Goal: Use online tool/utility: Utilize a website feature to perform a specific function

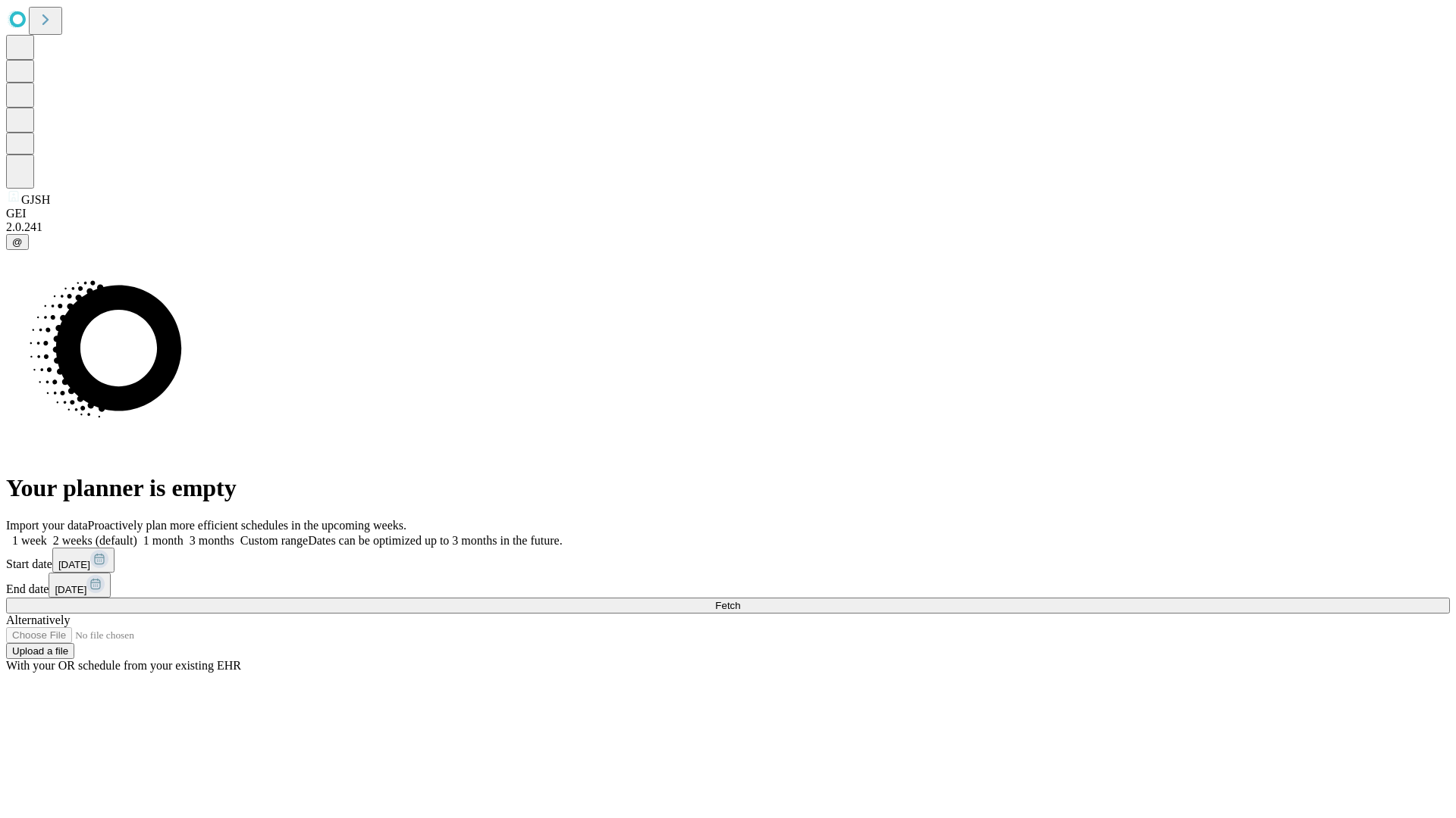
click at [740, 600] on span "Fetch" at bounding box center [727, 606] width 25 height 11
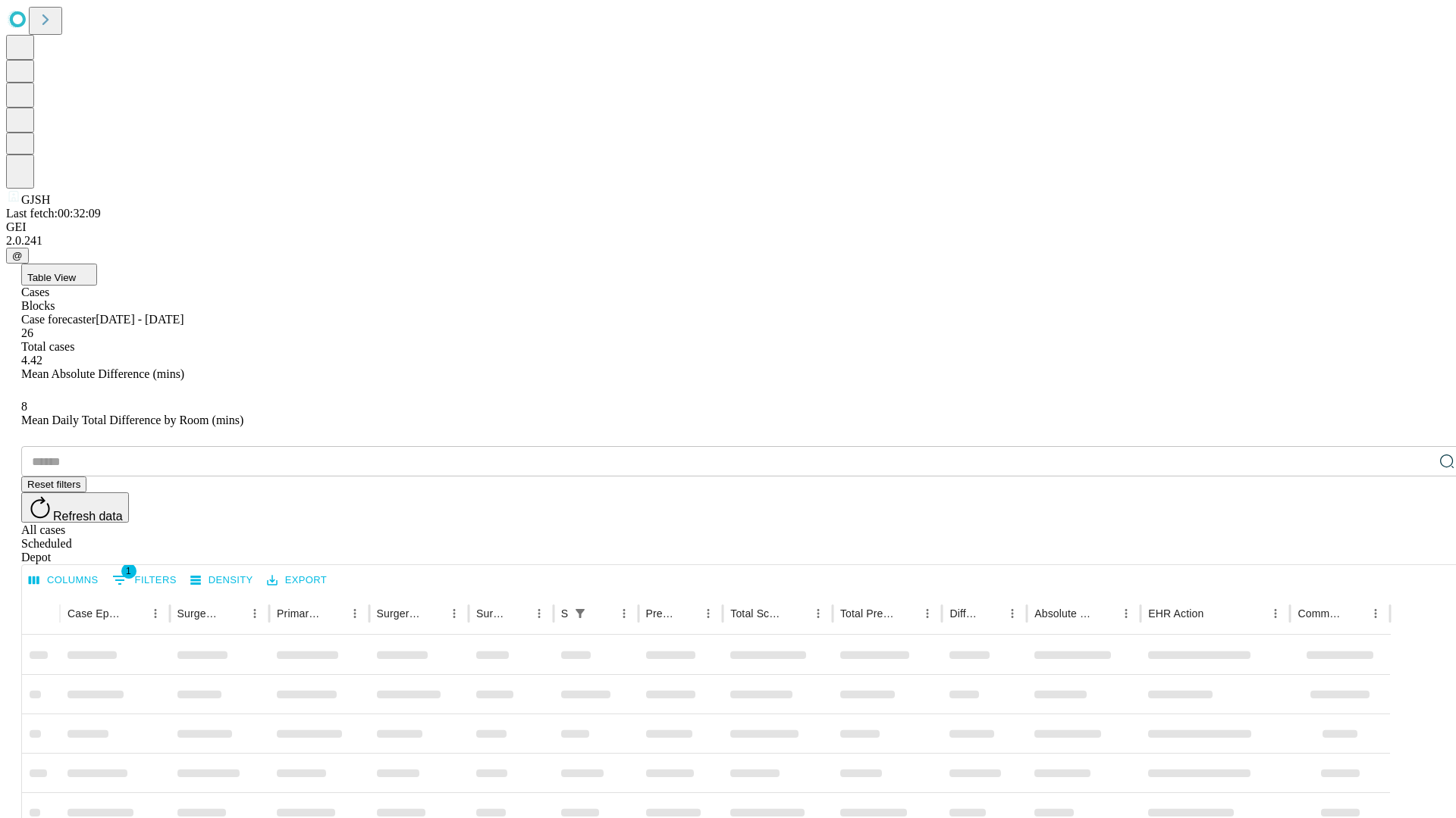
click at [76, 272] on span "Table View" at bounding box center [51, 278] width 49 height 11
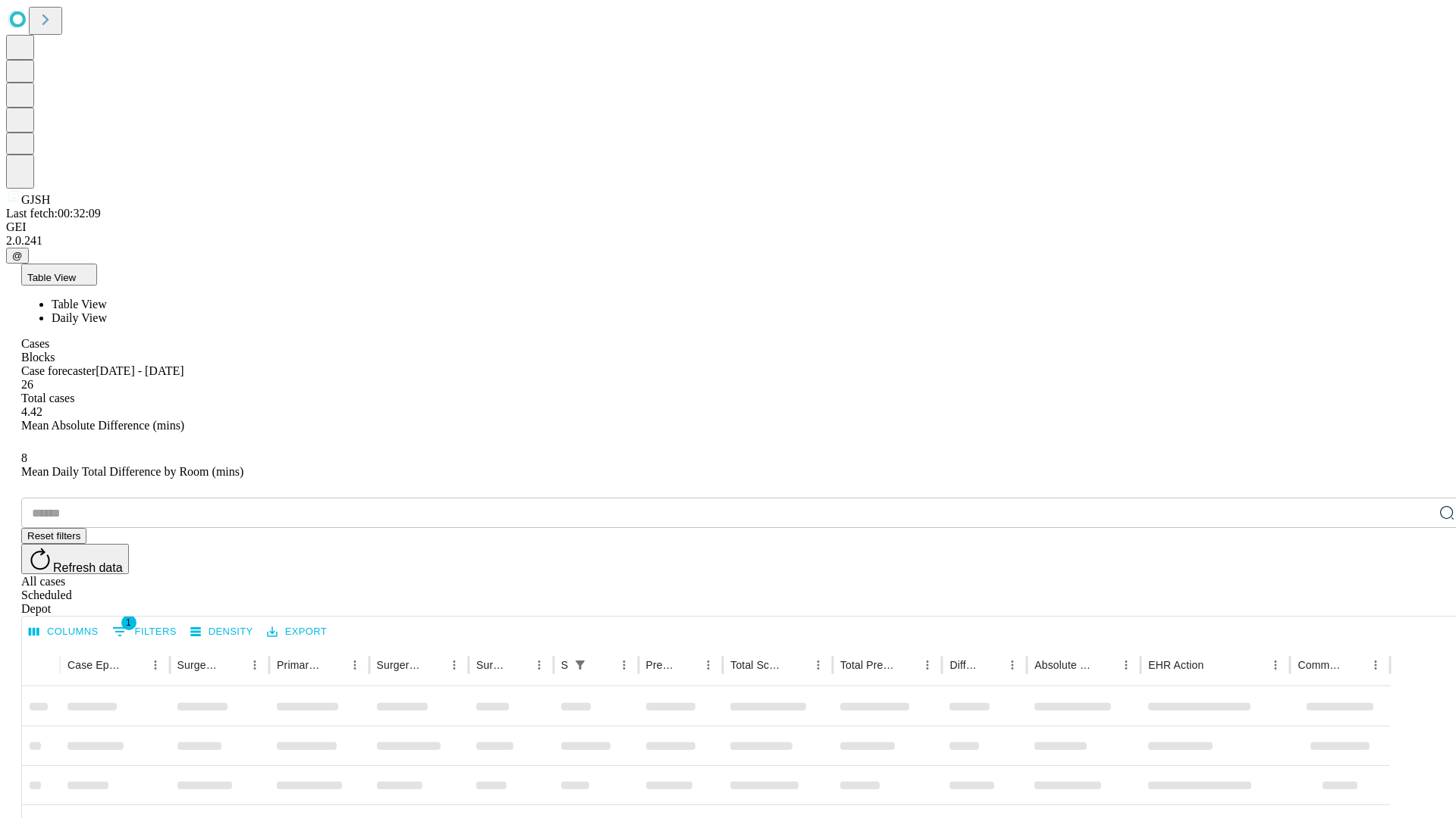
click at [107, 311] on span "Daily View" at bounding box center [78, 318] width 55 height 13
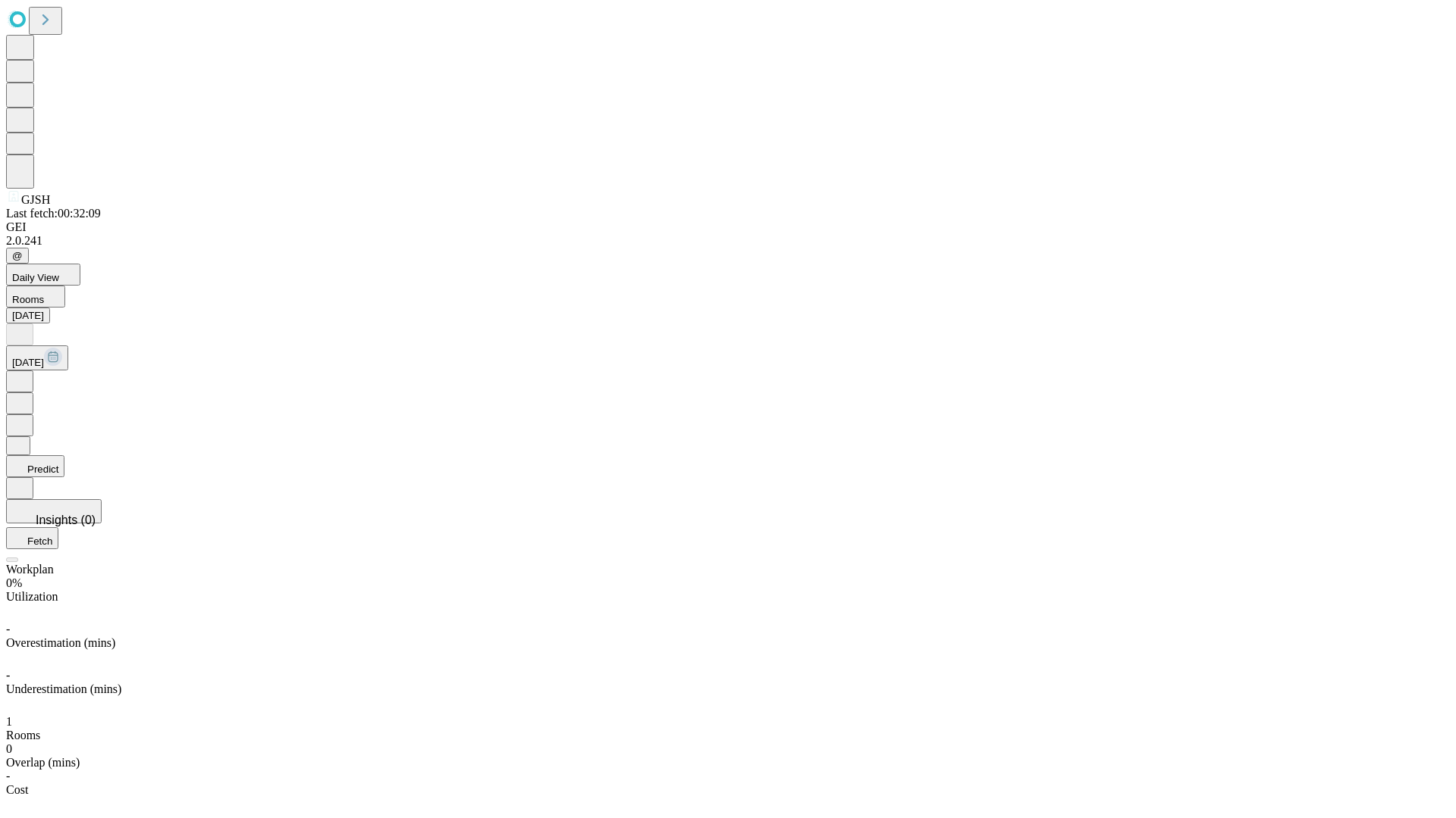
click at [64, 455] on button "Predict" at bounding box center [35, 466] width 58 height 22
